Goal: Task Accomplishment & Management: Manage account settings

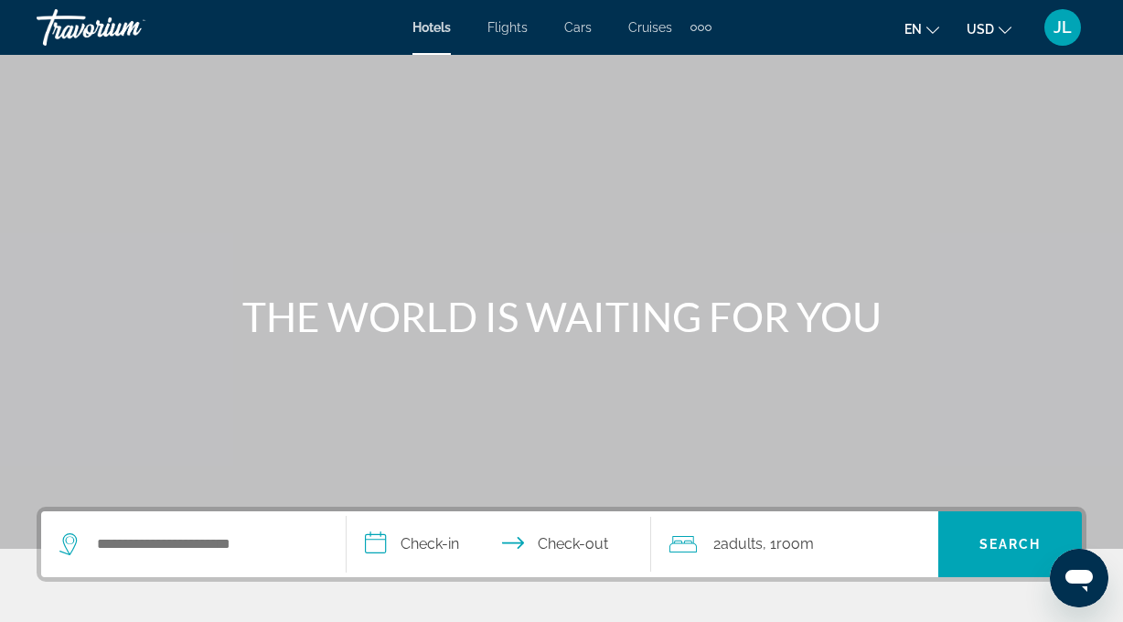
click at [1065, 21] on span "JL" at bounding box center [1062, 27] width 18 height 18
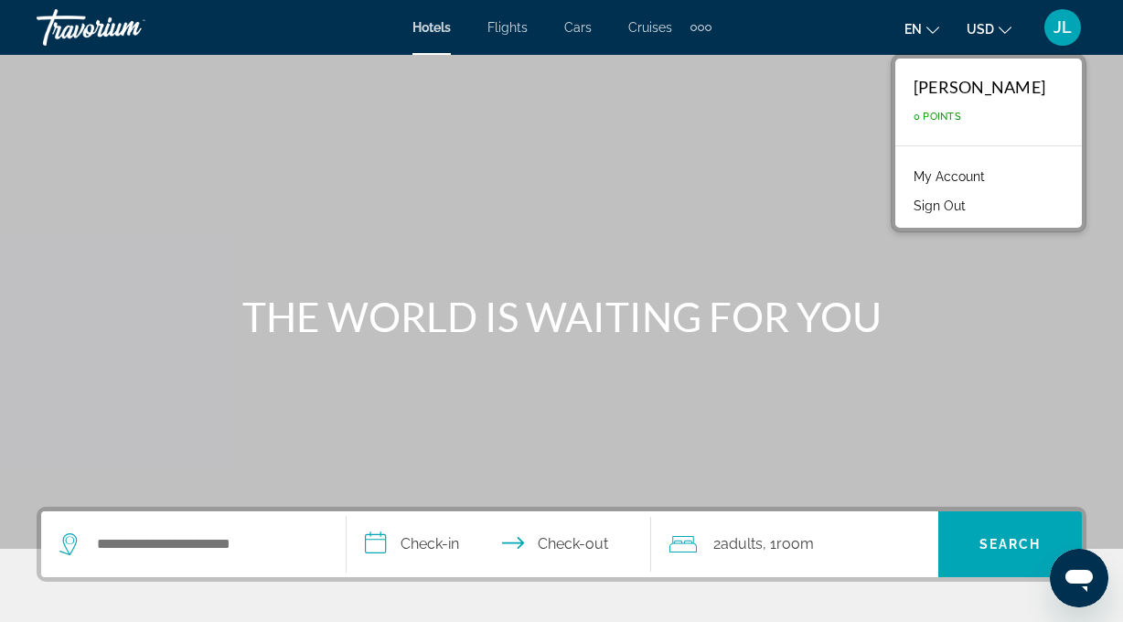
click at [954, 179] on link "My Account" at bounding box center [949, 177] width 90 height 24
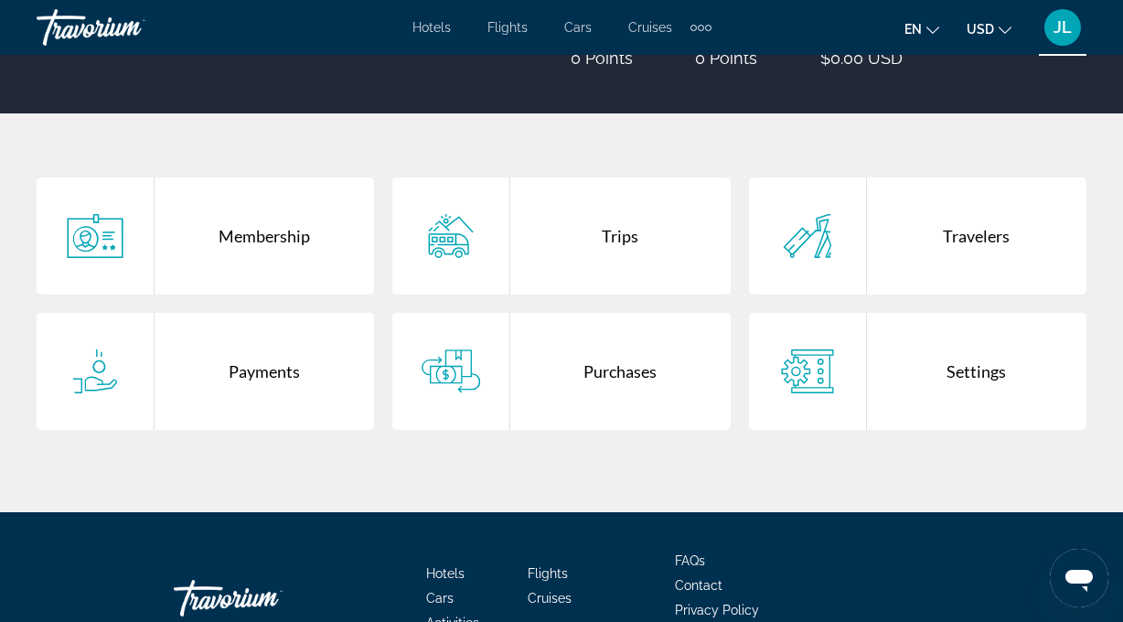
scroll to position [296, 0]
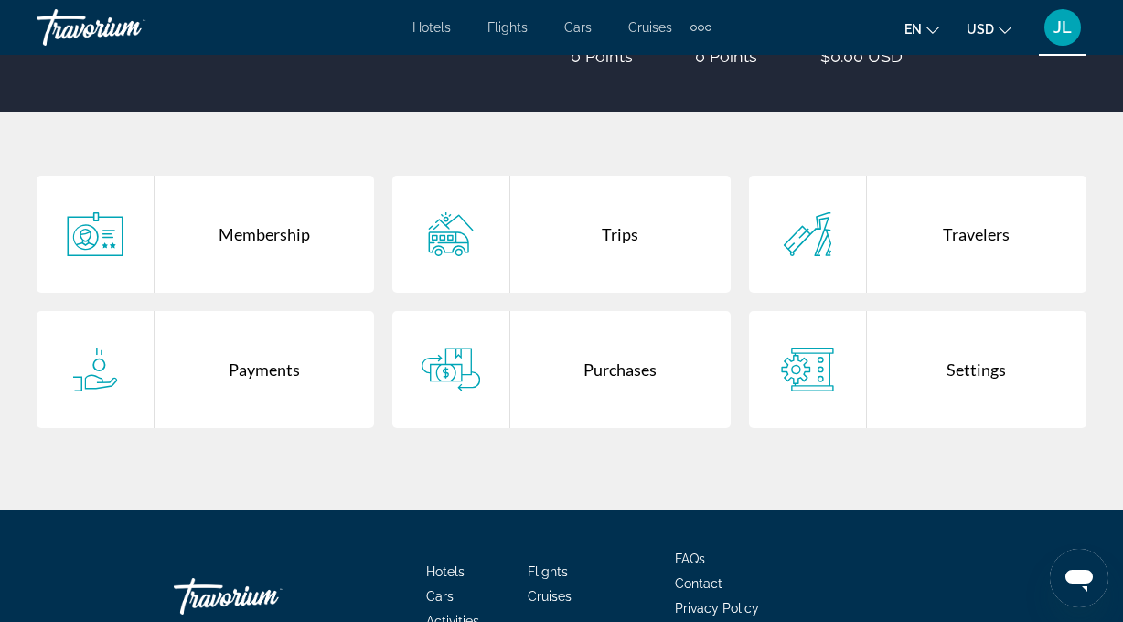
click at [620, 240] on div "Trips" at bounding box center [619, 234] width 219 height 117
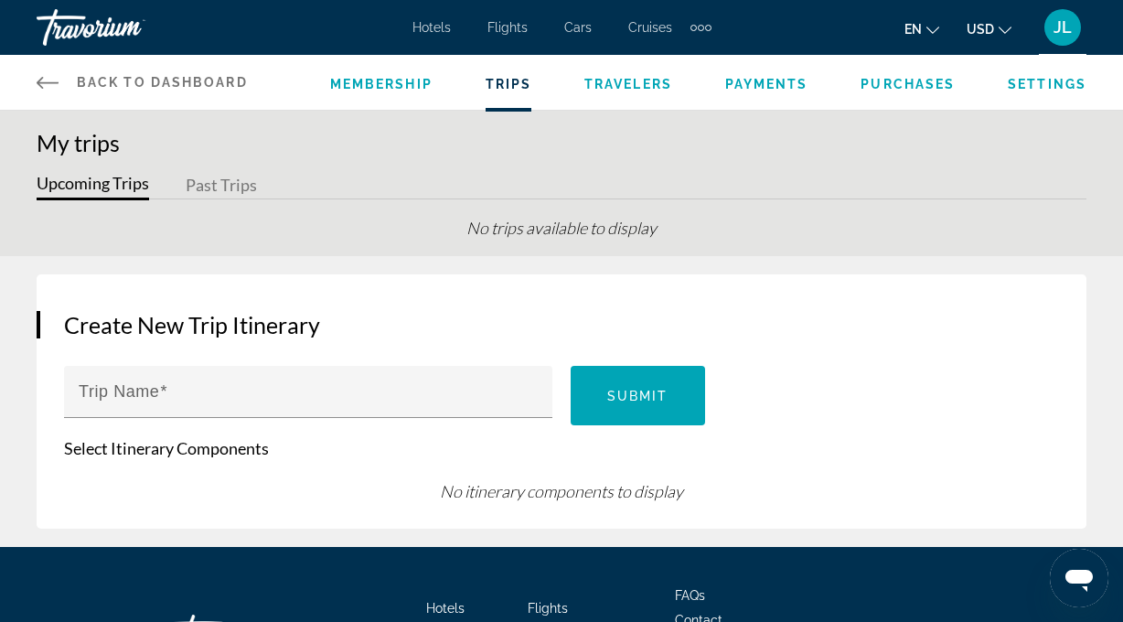
click at [214, 184] on button "Past Trips" at bounding box center [221, 186] width 71 height 28
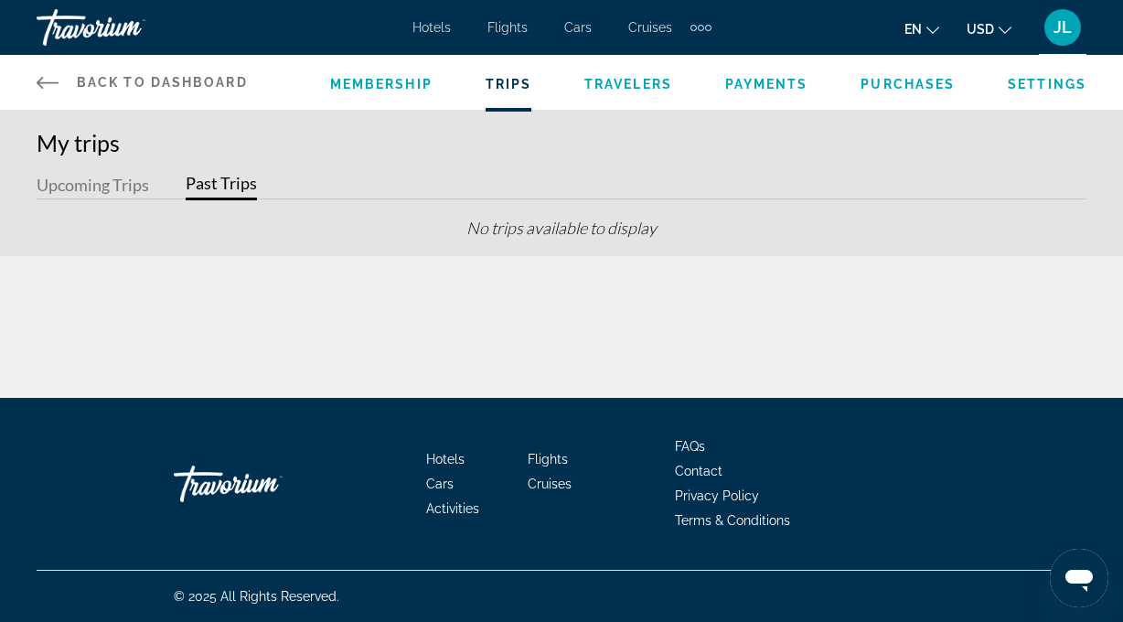
click at [92, 177] on button "Upcoming Trips" at bounding box center [93, 186] width 112 height 28
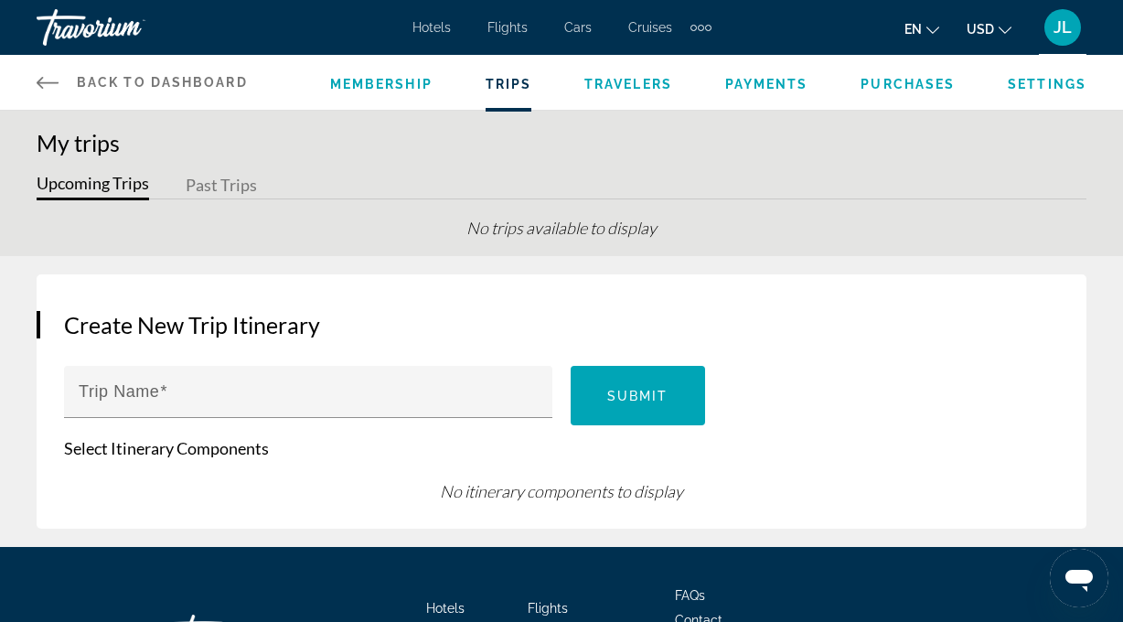
click at [905, 75] on li "Purchases" at bounding box center [907, 82] width 94 height 20
click at [900, 86] on span "Purchases" at bounding box center [907, 84] width 94 height 15
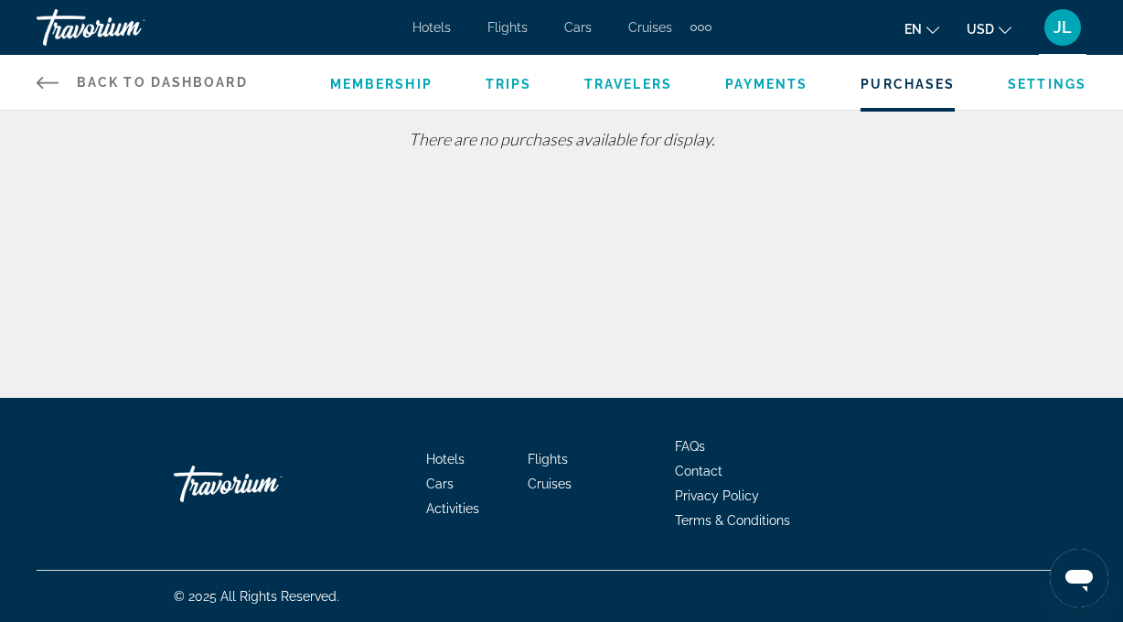
click at [134, 80] on span "Back to Dashboard" at bounding box center [162, 82] width 171 height 15
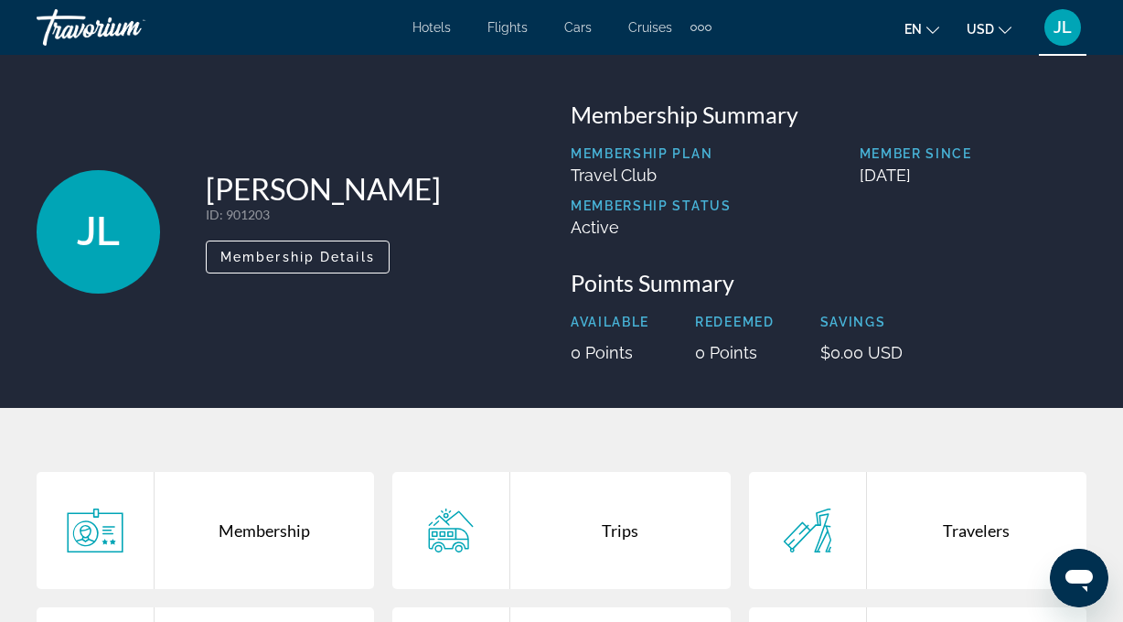
click at [445, 26] on span "Hotels" at bounding box center [431, 27] width 38 height 15
